Goal: Information Seeking & Learning: Learn about a topic

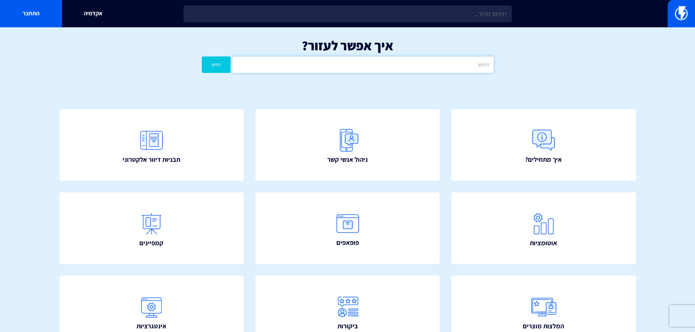
click at [422, 65] on input "text" at bounding box center [362, 65] width 261 height 16
type input "outlook"
click at [202, 57] on button "חפש" at bounding box center [216, 65] width 29 height 16
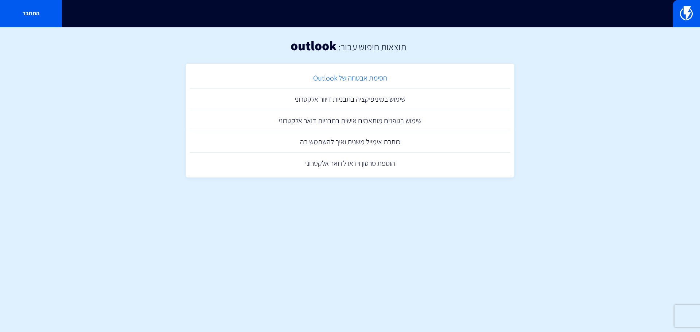
click at [384, 73] on link "חסימת אבטחה של Outlook" at bounding box center [350, 78] width 321 height 22
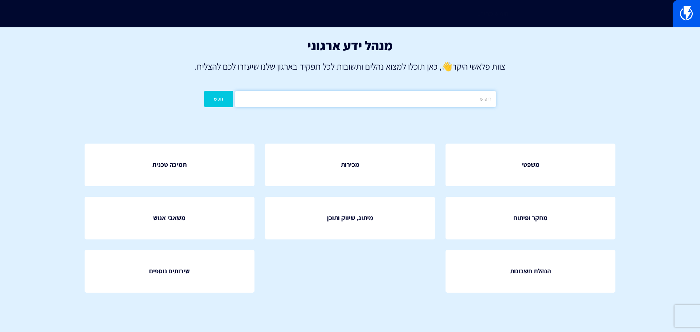
click at [414, 97] on input "text" at bounding box center [365, 99] width 261 height 16
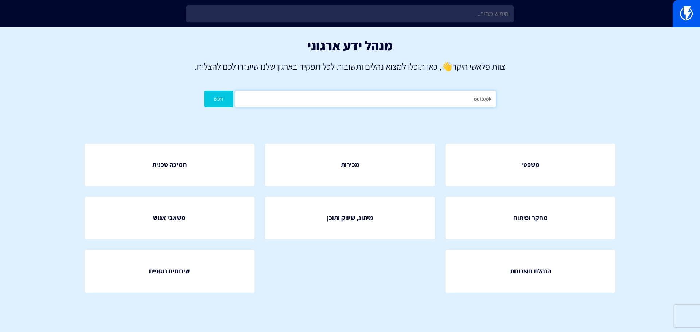
type input "outlook"
click at [204, 91] on button "חפש" at bounding box center [218, 99] width 29 height 16
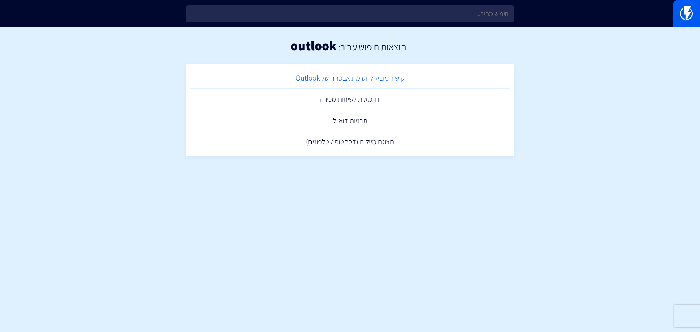
click at [402, 78] on link "קישור מוביל לחסימת אבטחה של Outlook" at bounding box center [350, 78] width 321 height 22
click at [368, 119] on link "תבניות דוא"ל" at bounding box center [350, 121] width 321 height 22
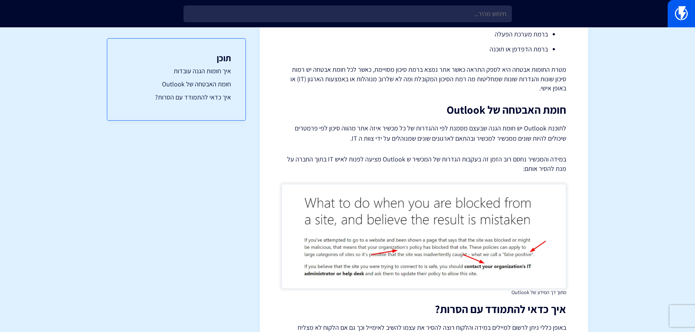
scroll to position [305, 0]
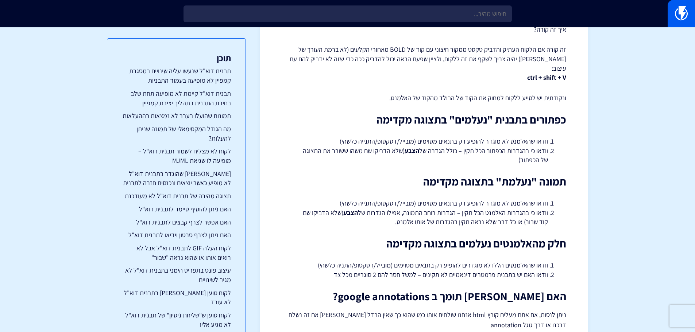
scroll to position [2970, 0]
